Goal: Information Seeking & Learning: Understand process/instructions

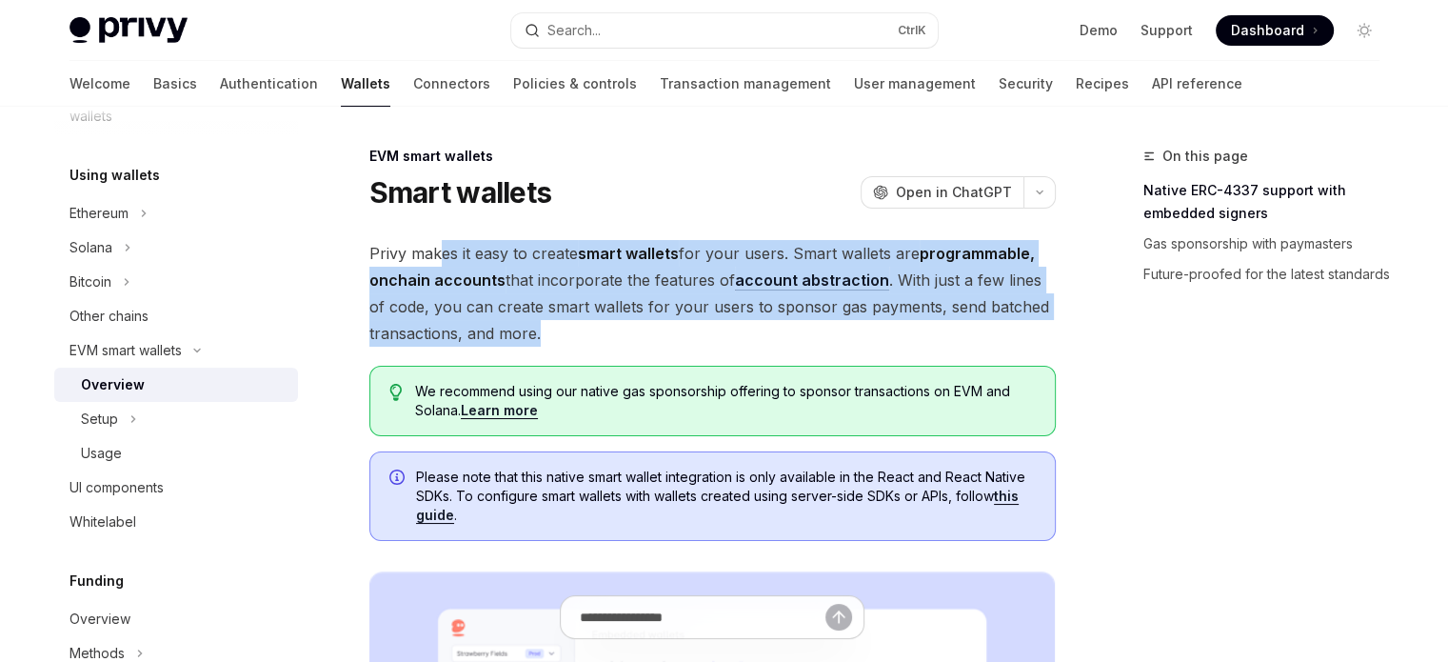
drag, startPoint x: 444, startPoint y: 248, endPoint x: 560, endPoint y: 325, distance: 139.5
click at [560, 325] on span "Privy makes it easy to create smart wallets for your users. Smart wallets are p…" at bounding box center [712, 293] width 687 height 107
click at [558, 327] on span "Privy makes it easy to create smart wallets for your users. Smart wallets are p…" at bounding box center [712, 293] width 687 height 107
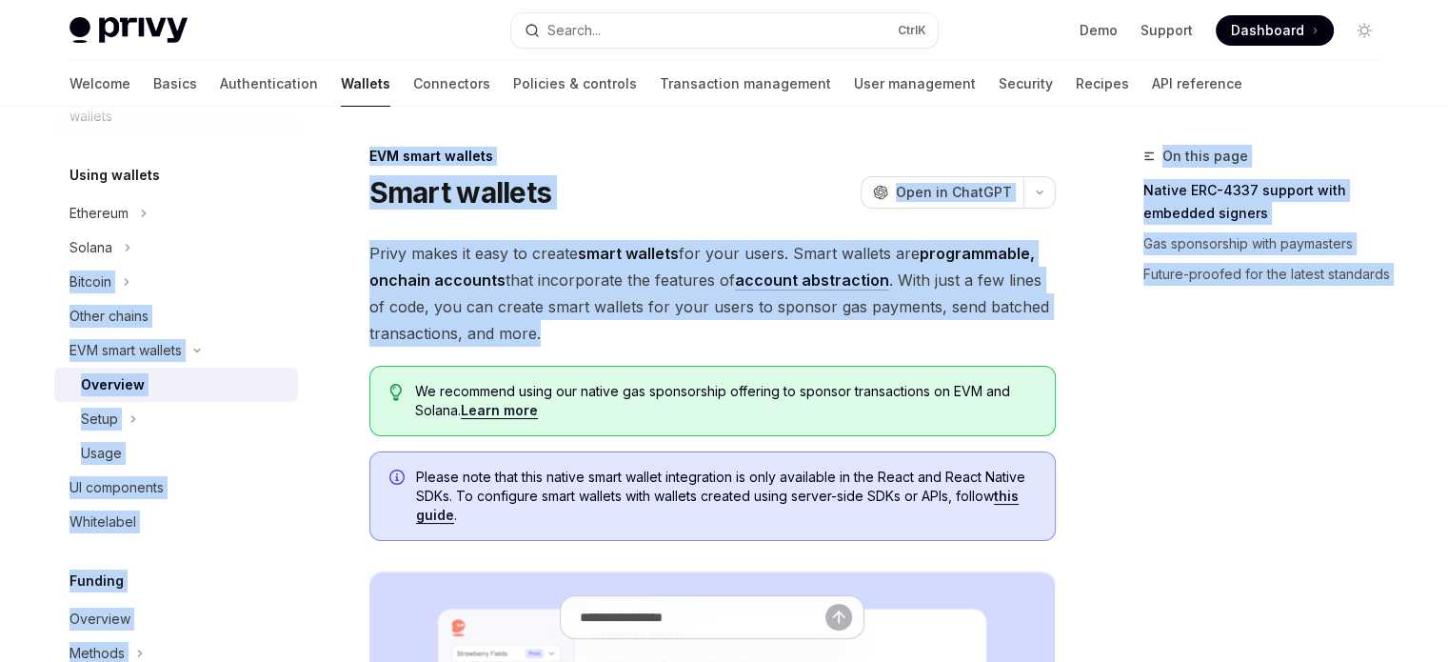
drag, startPoint x: 588, startPoint y: 330, endPoint x: 324, endPoint y: 264, distance: 272.1
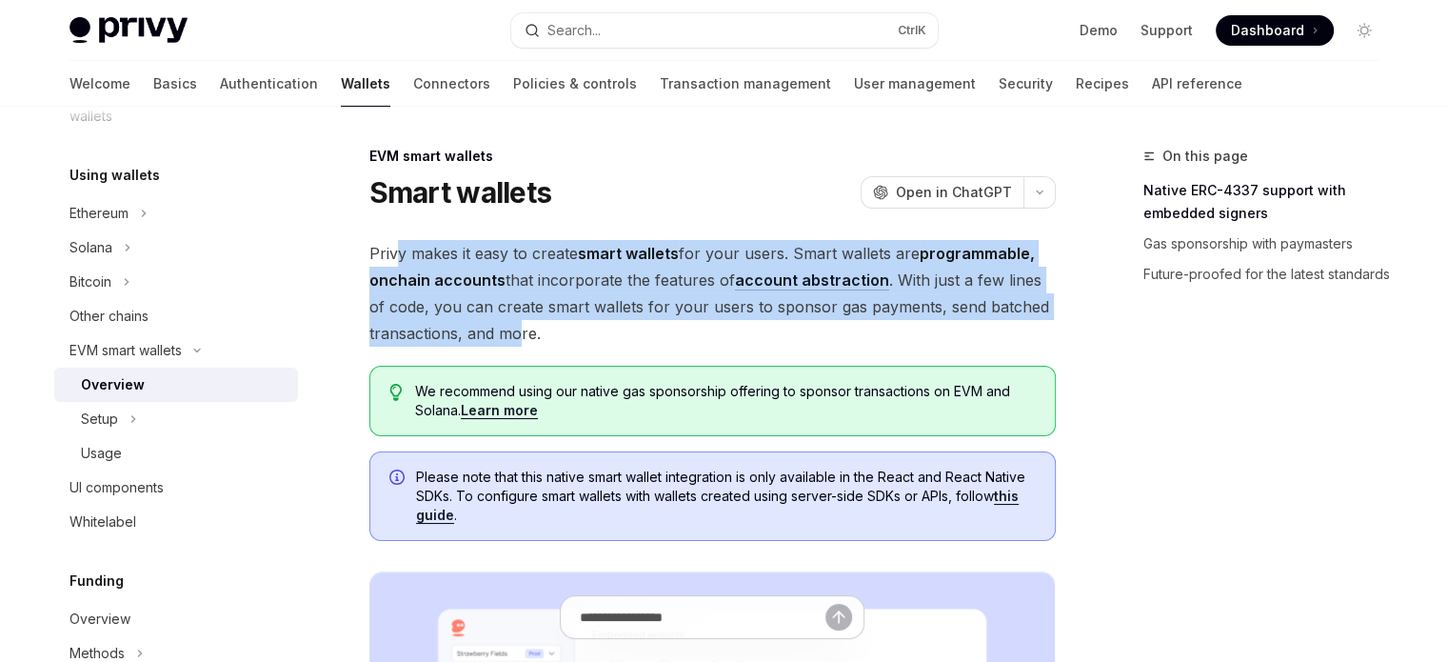
drag, startPoint x: 407, startPoint y: 266, endPoint x: 529, endPoint y: 336, distance: 141.6
click at [523, 331] on span "Privy makes it easy to create smart wallets for your users. Smart wallets are p…" at bounding box center [712, 293] width 687 height 107
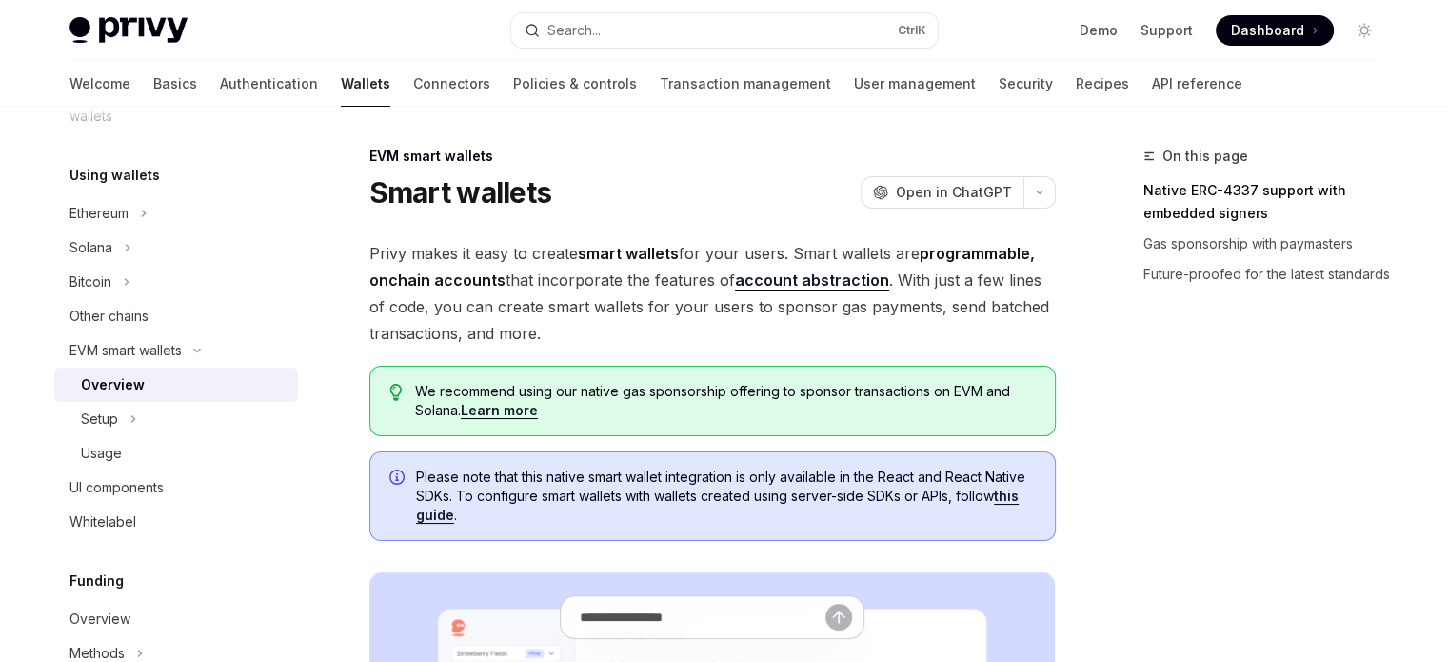
click at [537, 339] on span "Privy makes it easy to create smart wallets for your users. Smart wallets are p…" at bounding box center [712, 293] width 687 height 107
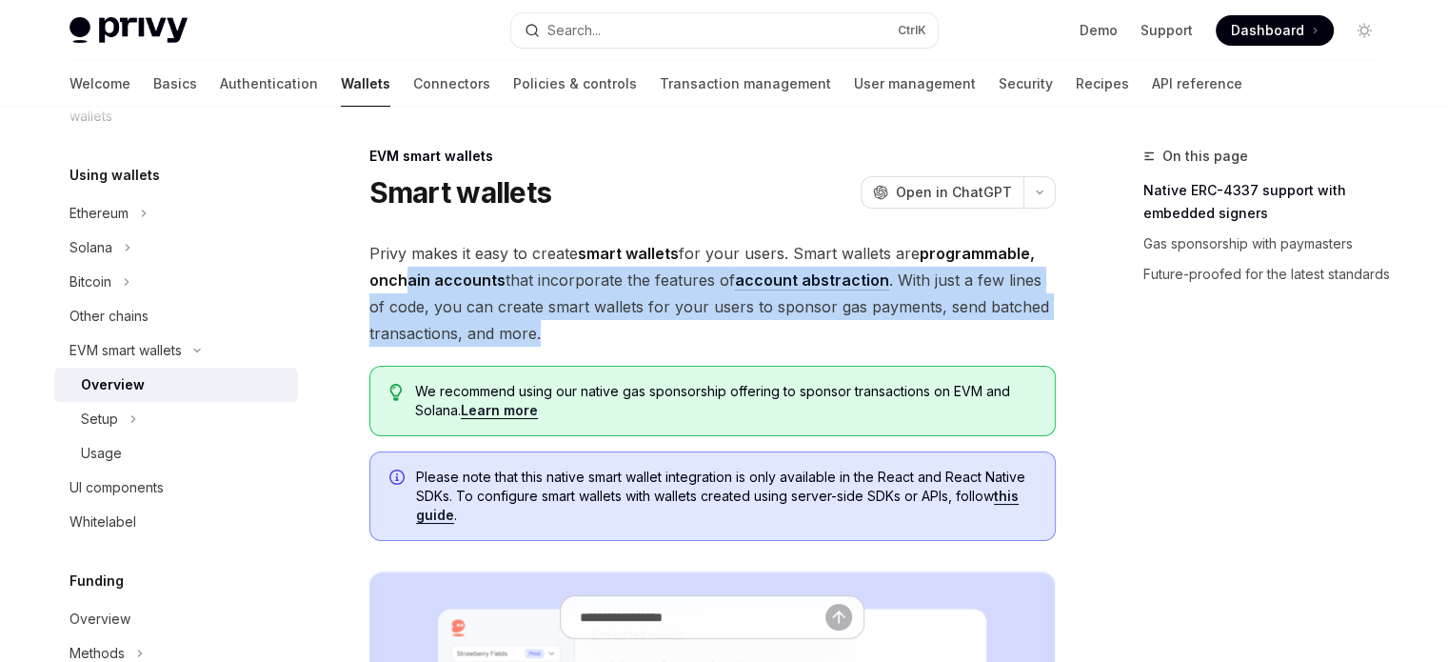
drag, startPoint x: 609, startPoint y: 339, endPoint x: 409, endPoint y: 278, distance: 209.1
click at [409, 278] on span "Privy makes it easy to create smart wallets for your users. Smart wallets are p…" at bounding box center [712, 293] width 687 height 107
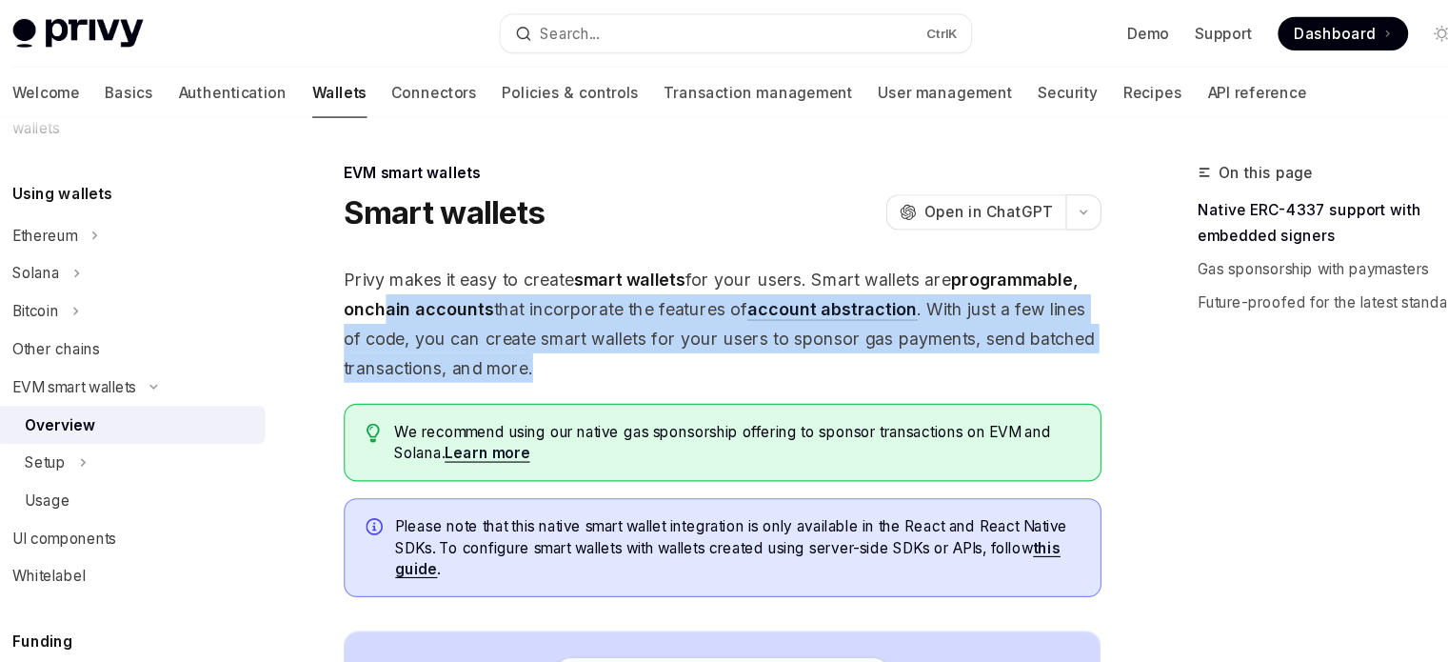
click at [700, 268] on span "Privy makes it easy to create smart wallets for your users. Smart wallets are p…" at bounding box center [712, 293] width 687 height 107
drag, startPoint x: 441, startPoint y: 291, endPoint x: 498, endPoint y: 366, distance: 93.7
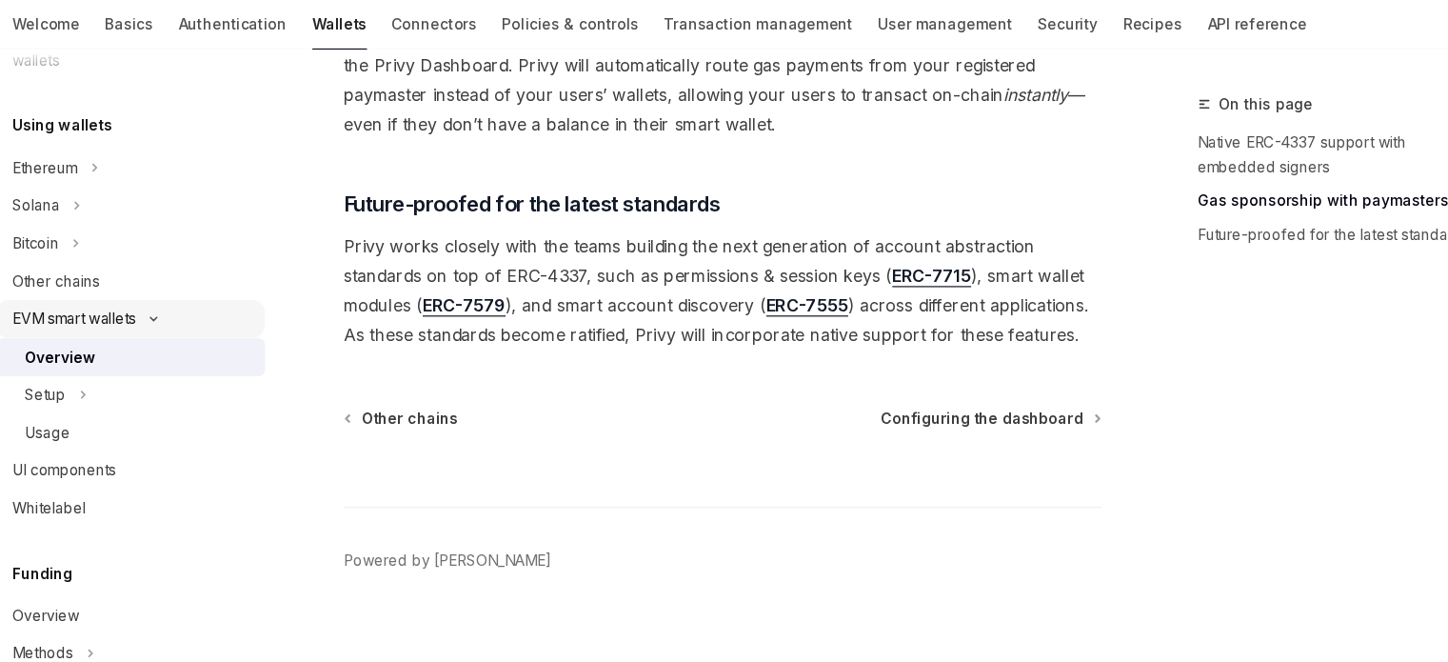
scroll to position [1643, 0]
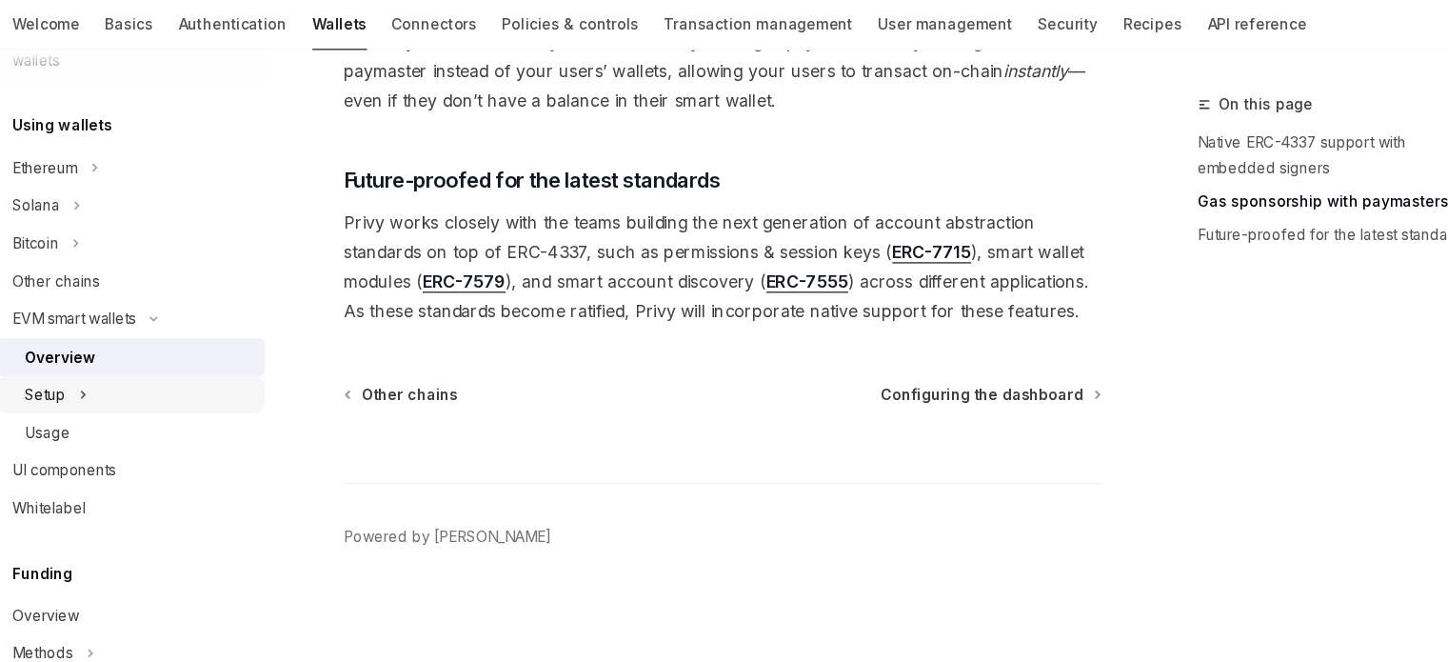
click at [185, 414] on div "Setup" at bounding box center [176, 419] width 244 height 34
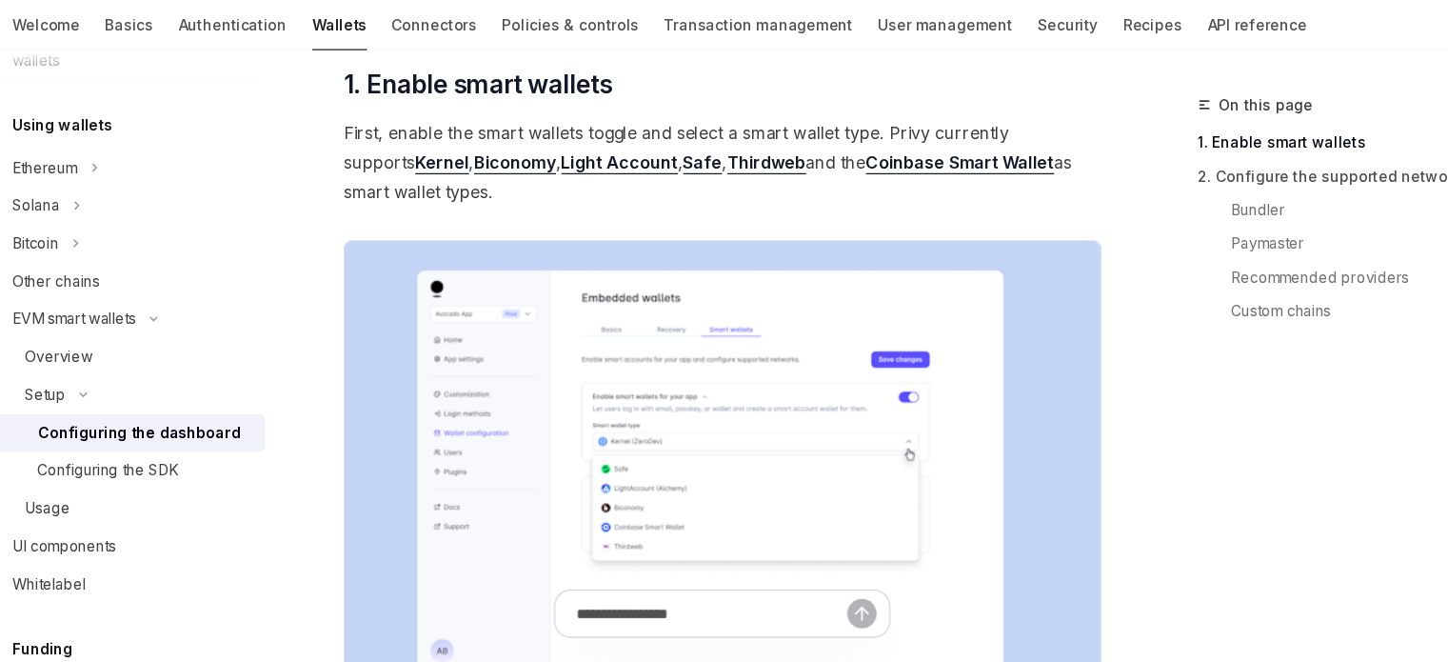
scroll to position [259, 0]
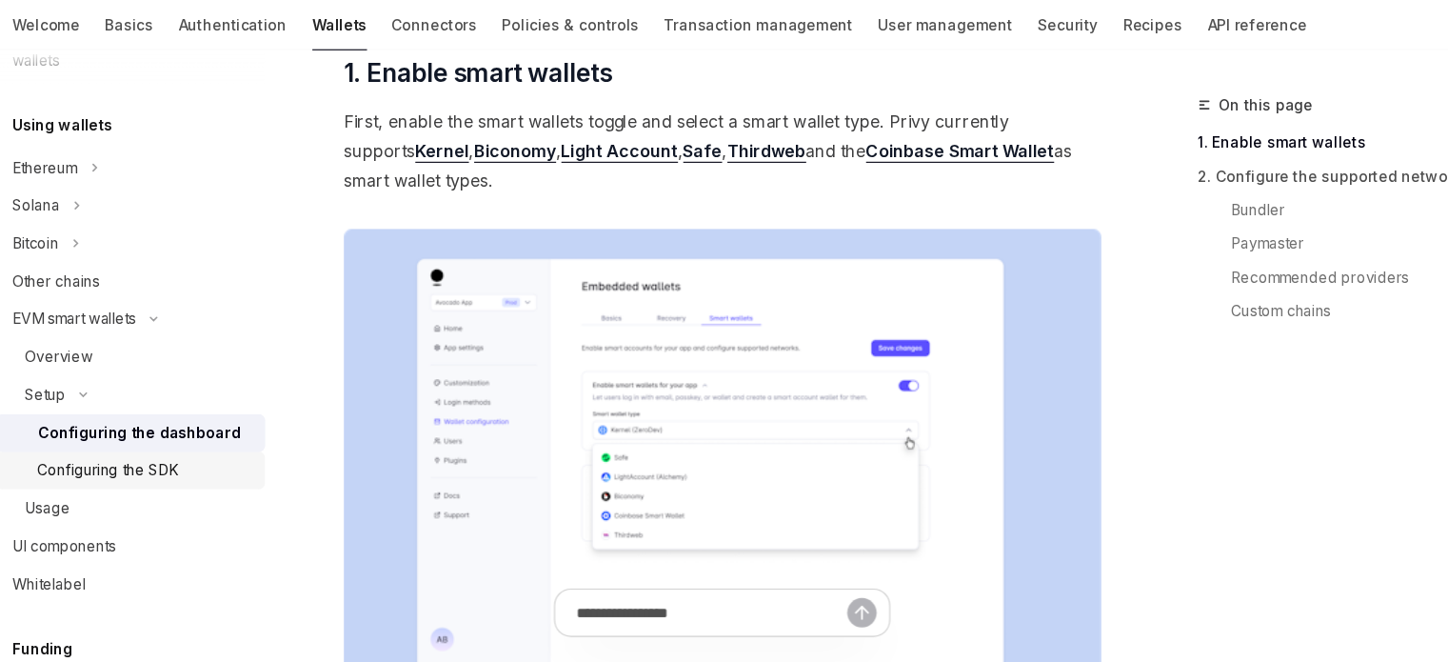
click at [223, 496] on div "Configuring the SDK" at bounding box center [189, 487] width 194 height 23
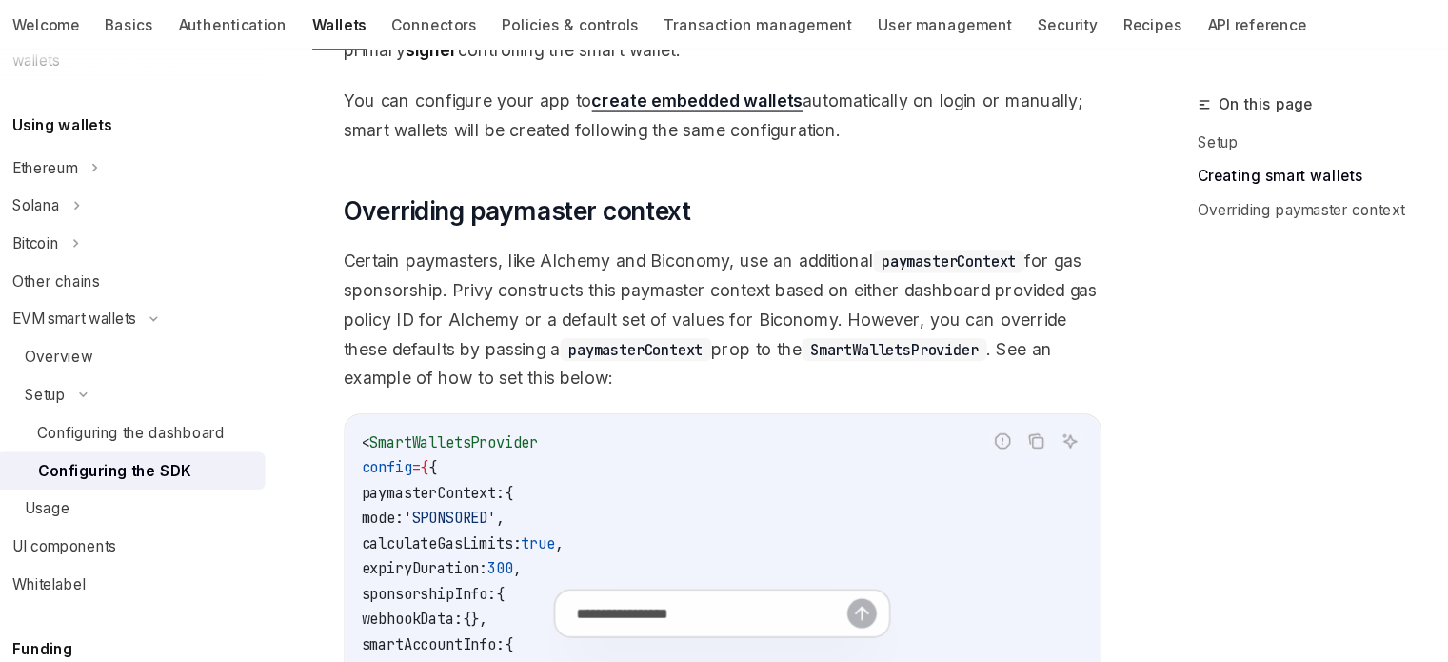
scroll to position [1726, 0]
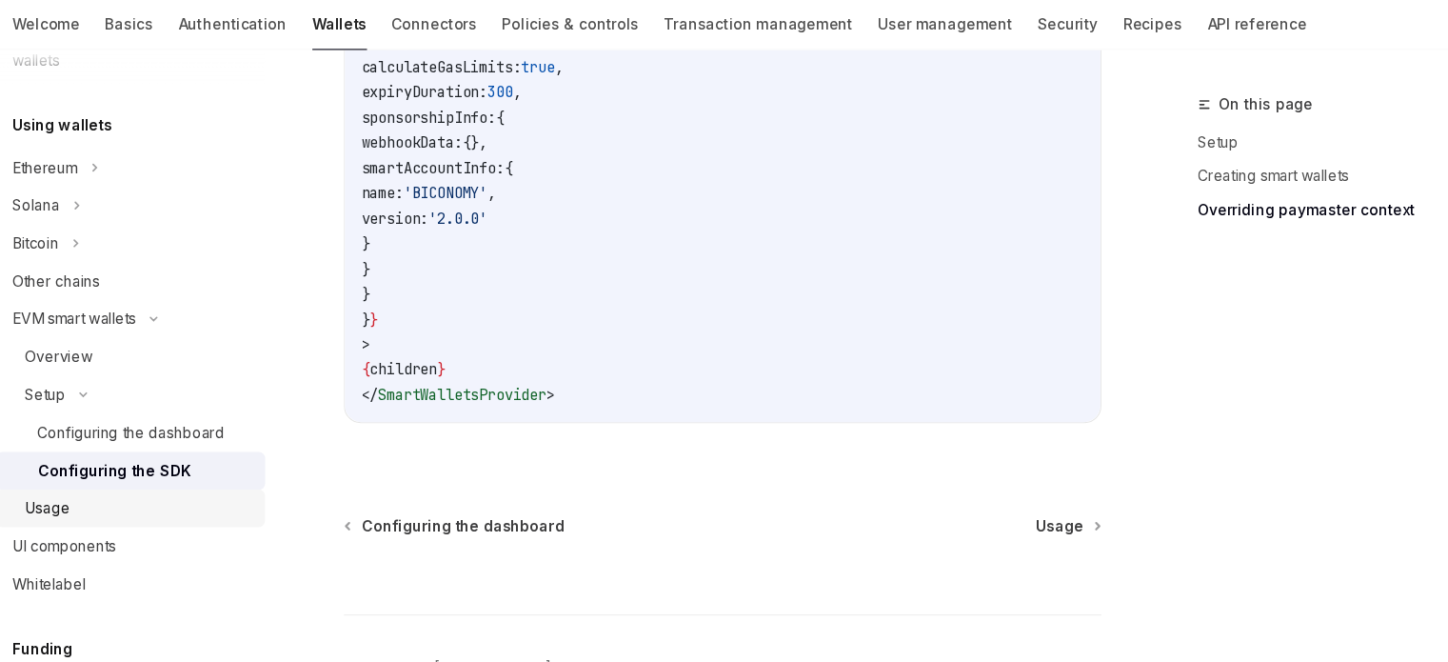
click at [110, 505] on link "Usage" at bounding box center [176, 522] width 244 height 34
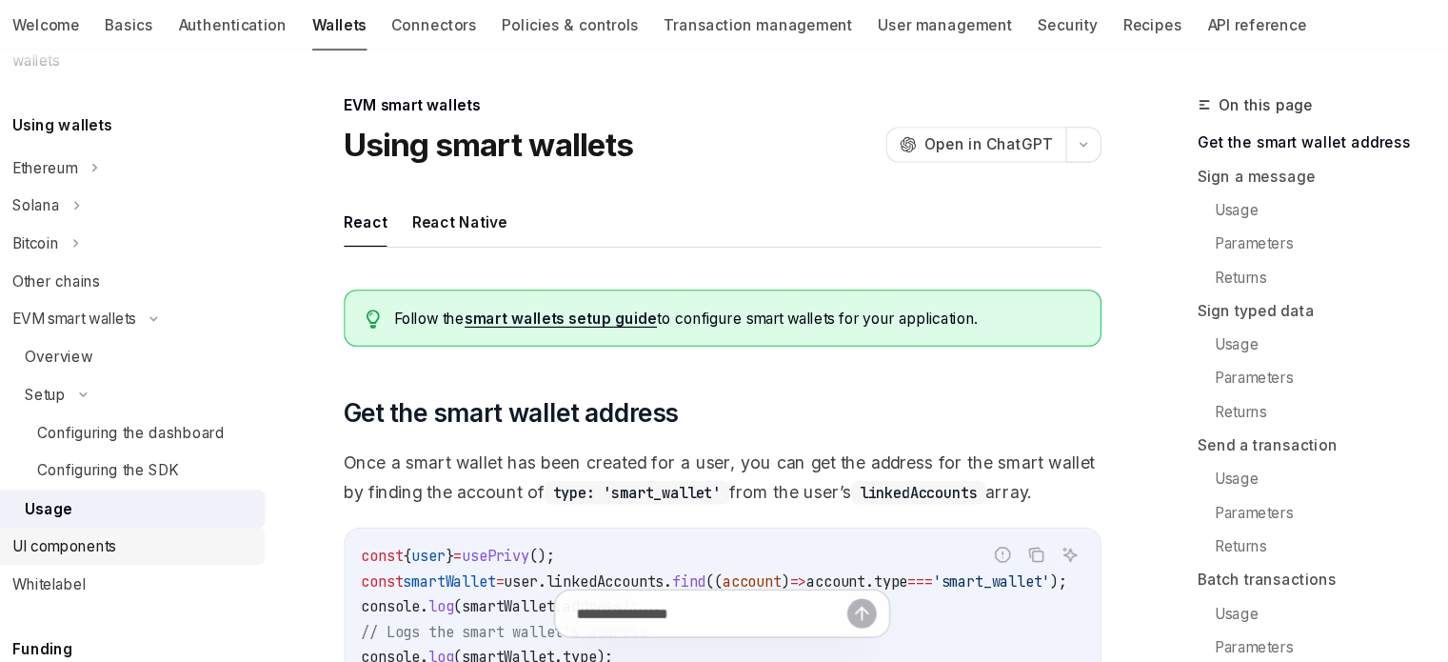
click at [112, 547] on div "UI components" at bounding box center [117, 556] width 94 height 23
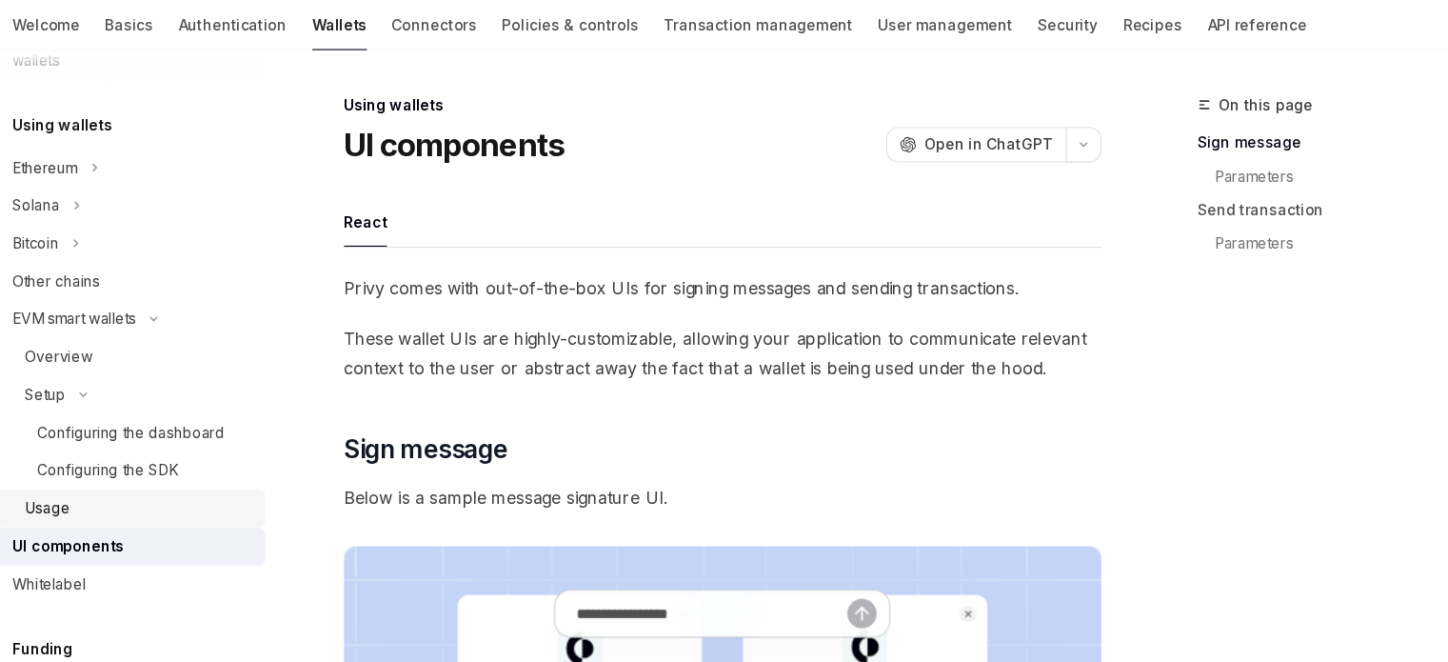
click at [123, 531] on div "Usage" at bounding box center [184, 521] width 206 height 23
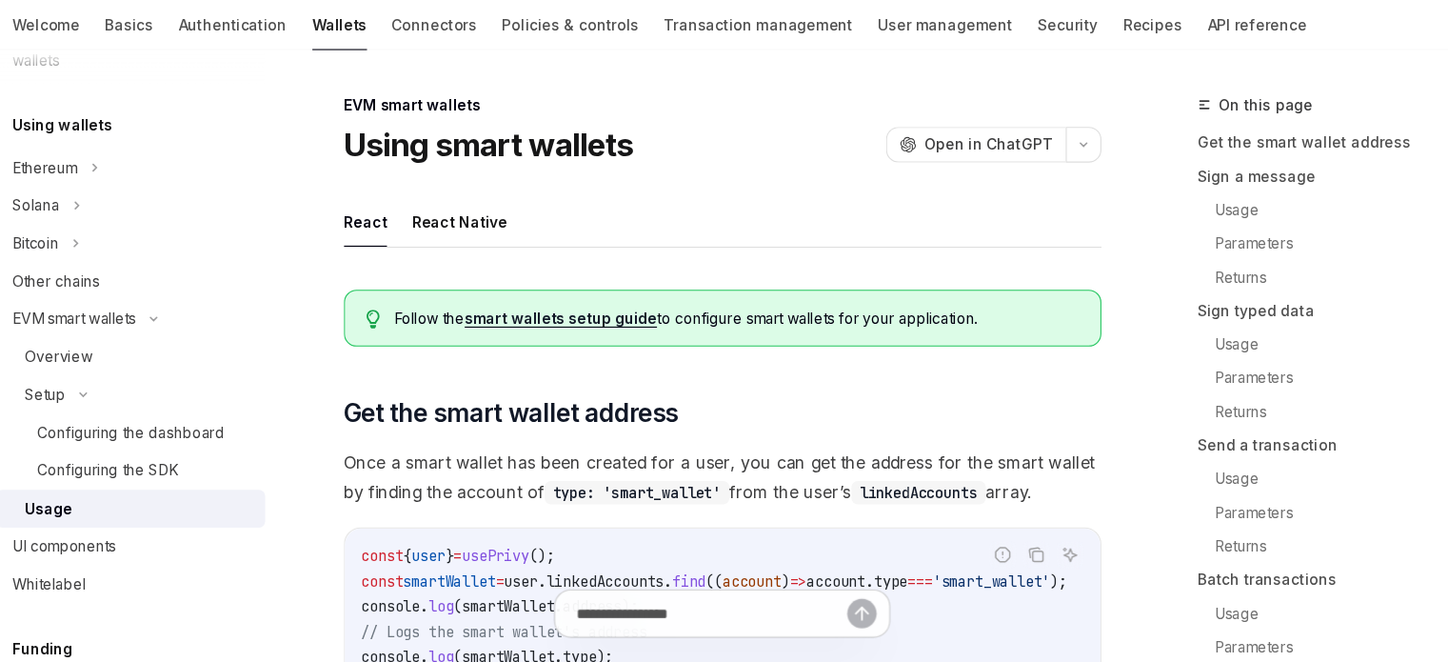
click at [130, 522] on div "Usage" at bounding box center [184, 521] width 206 height 23
type textarea "*"
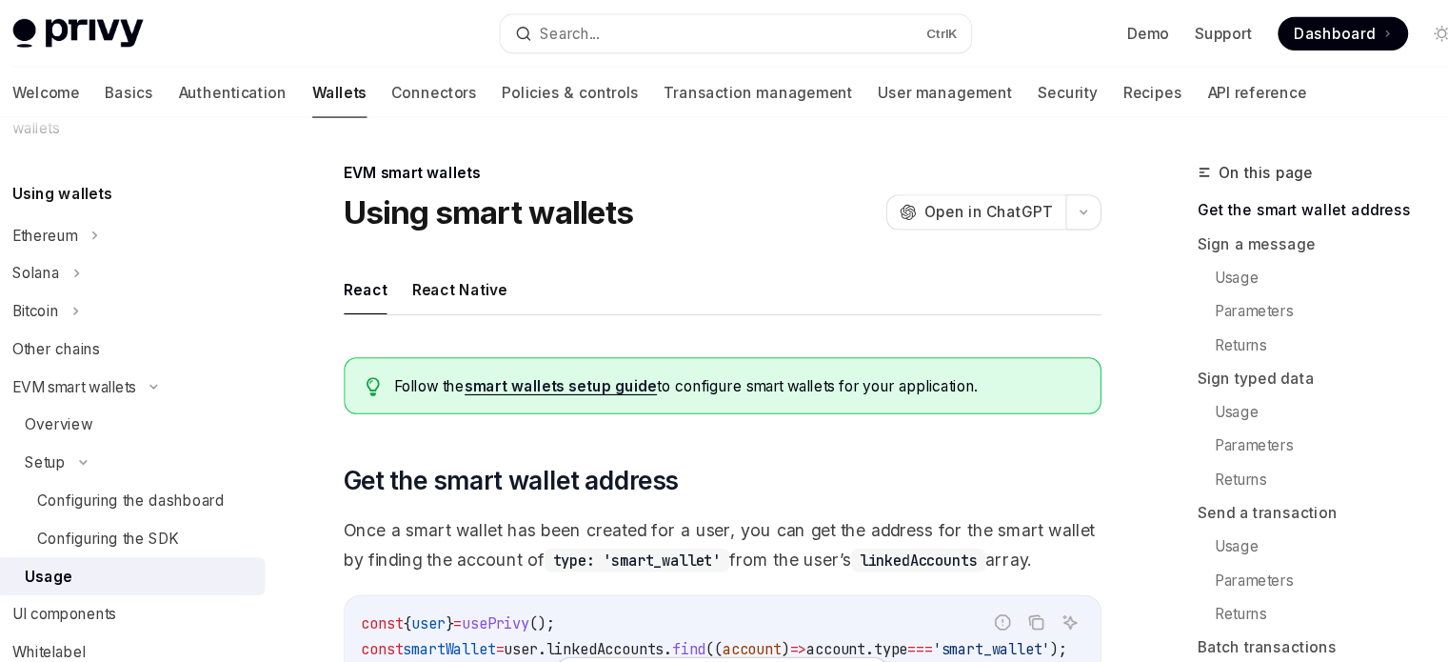
drag, startPoint x: 396, startPoint y: 346, endPoint x: 966, endPoint y: 361, distance: 569.7
click at [966, 361] on div "Follow the smart wallets setup guide to configure smart wallets for your applic…" at bounding box center [712, 349] width 687 height 51
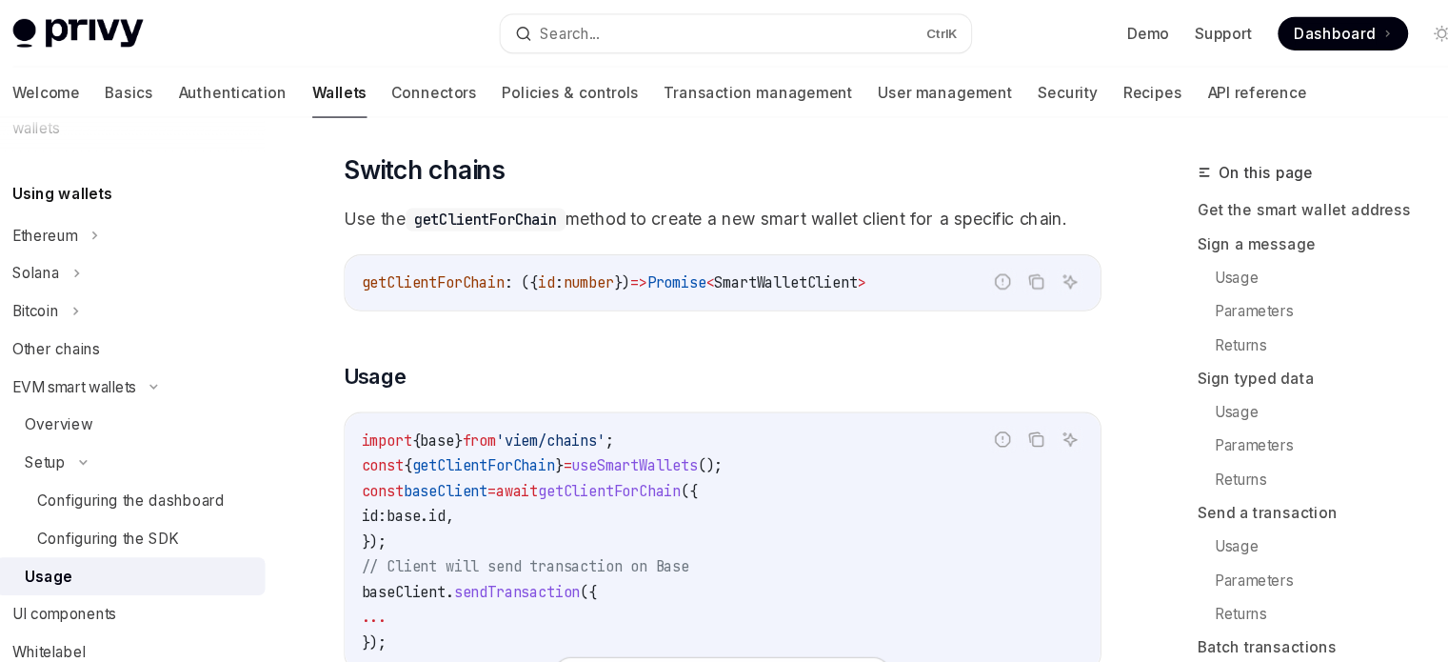
scroll to position [5043, 0]
